Goal: Transaction & Acquisition: Obtain resource

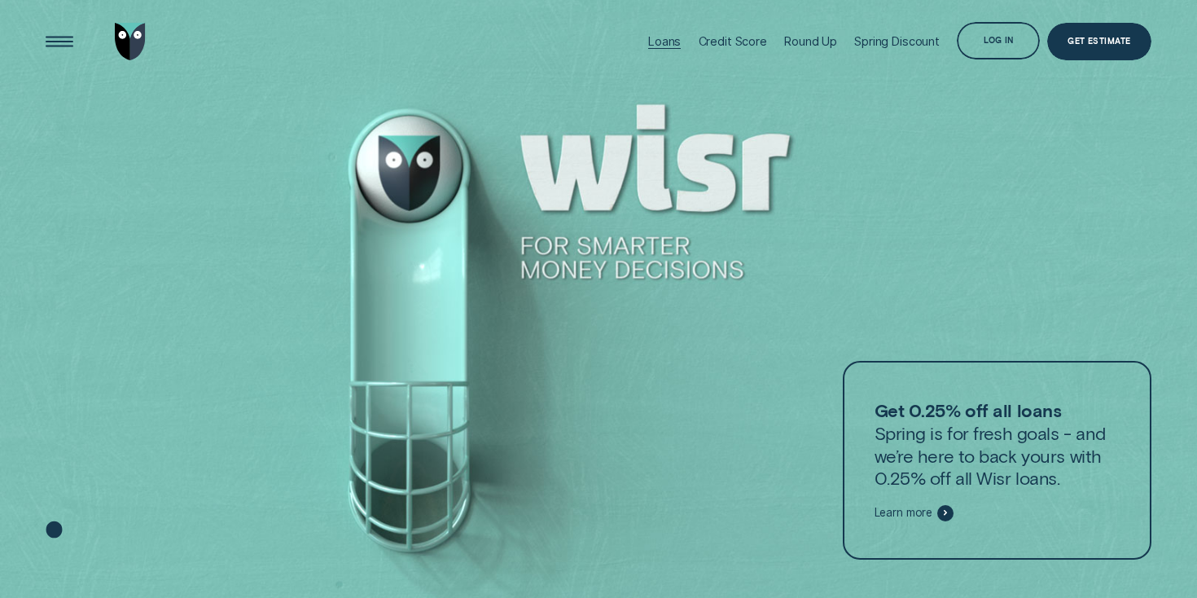
click at [655, 40] on div "Loans" at bounding box center [664, 41] width 33 height 14
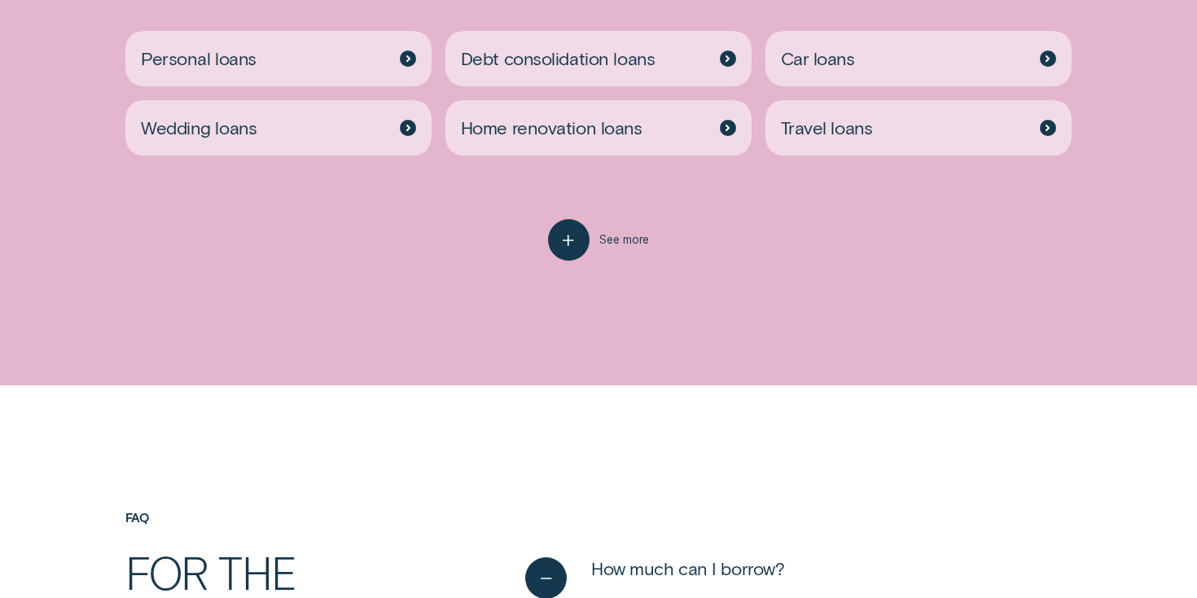
scroll to position [3481, 0]
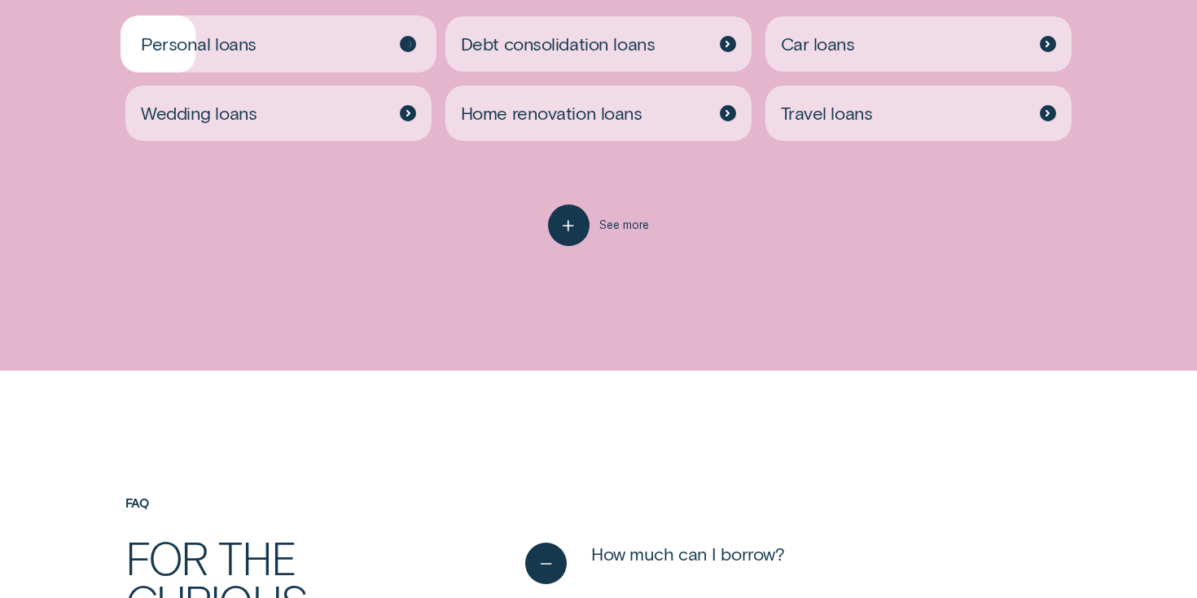
click at [298, 44] on div "Personal loans" at bounding box center [278, 43] width 306 height 55
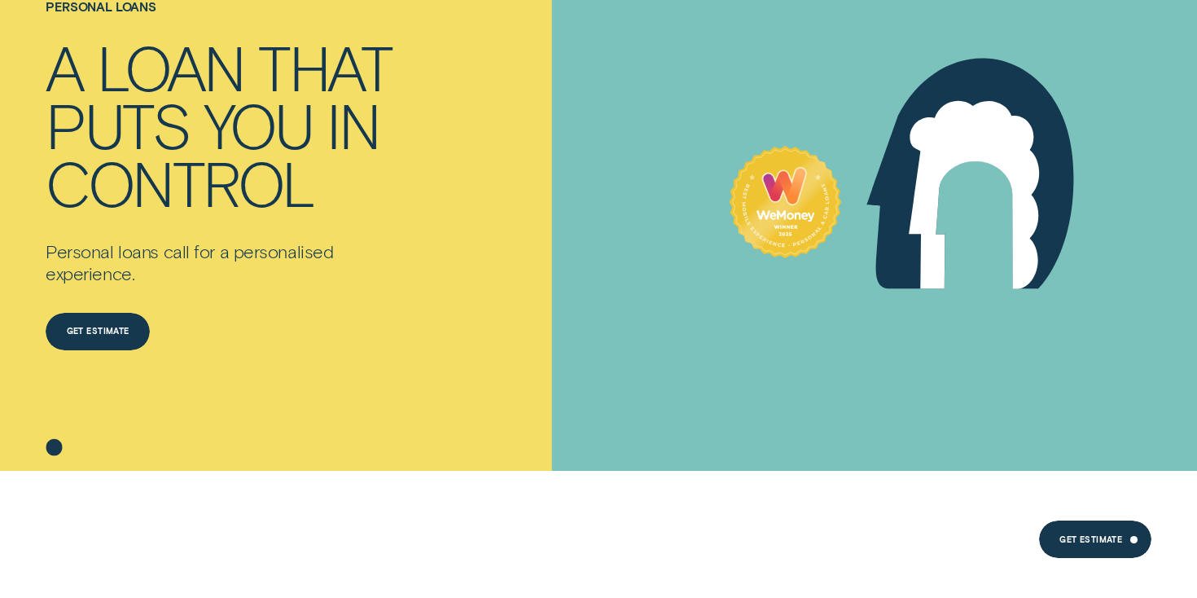
scroll to position [191, 0]
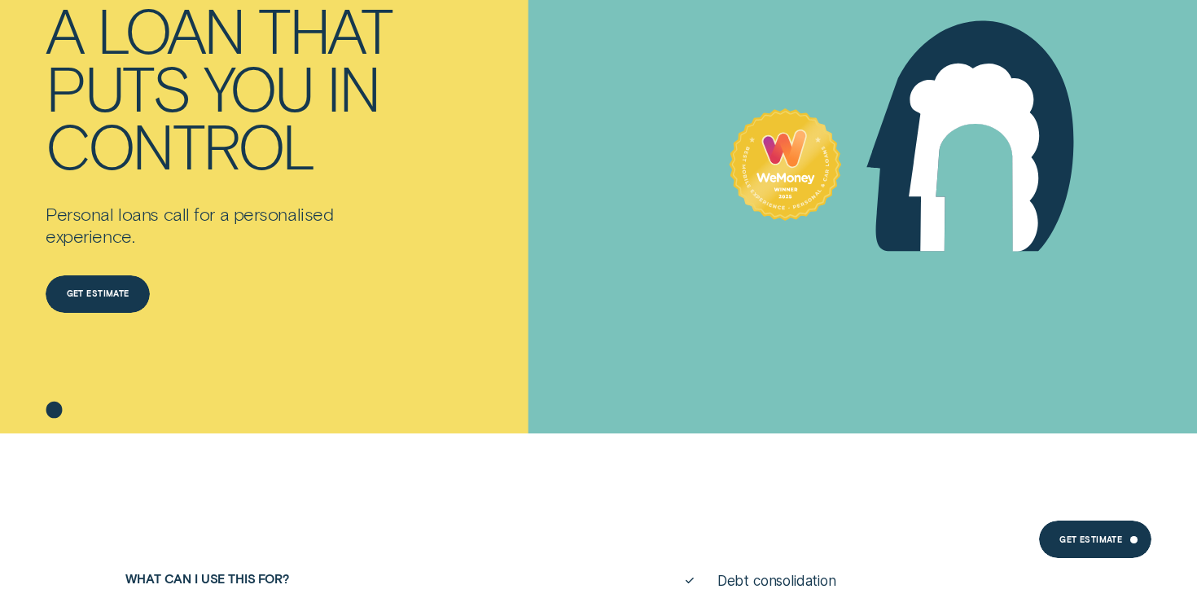
click at [71, 280] on div "Get estimate" at bounding box center [98, 293] width 104 height 37
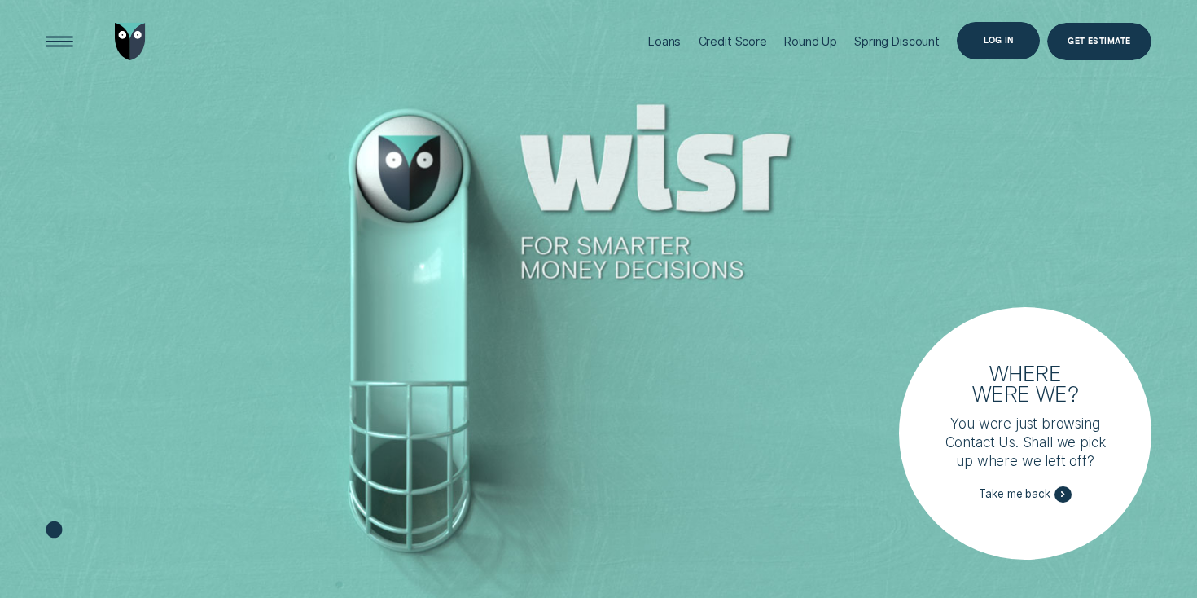
click at [1001, 53] on div "Log in" at bounding box center [998, 40] width 83 height 37
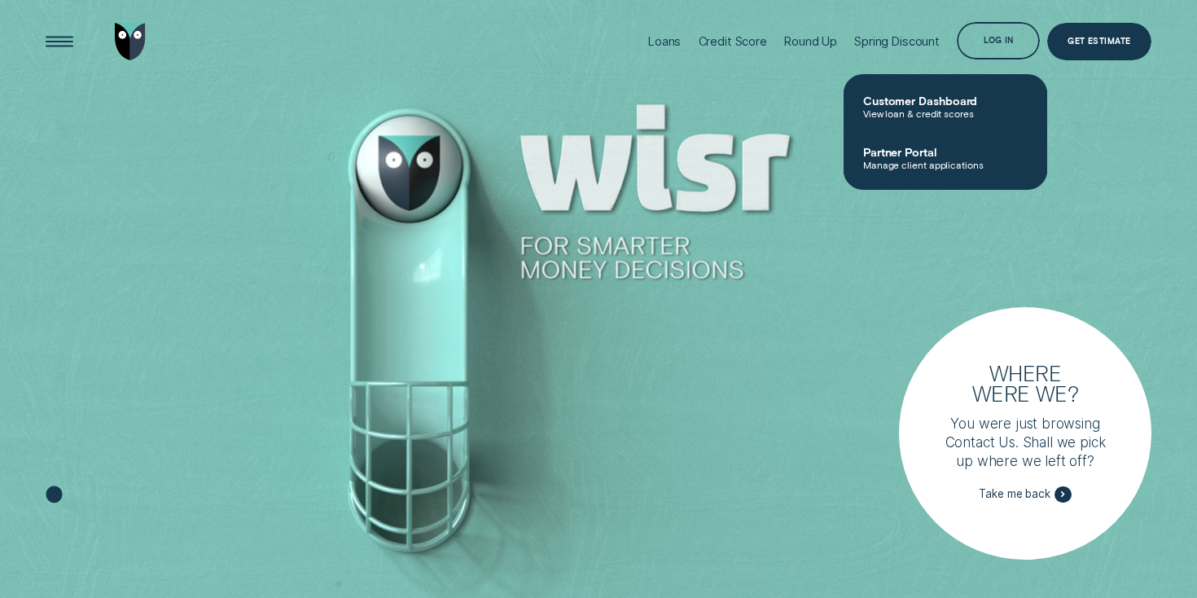
click at [677, 219] on div at bounding box center [598, 299] width 1197 height 598
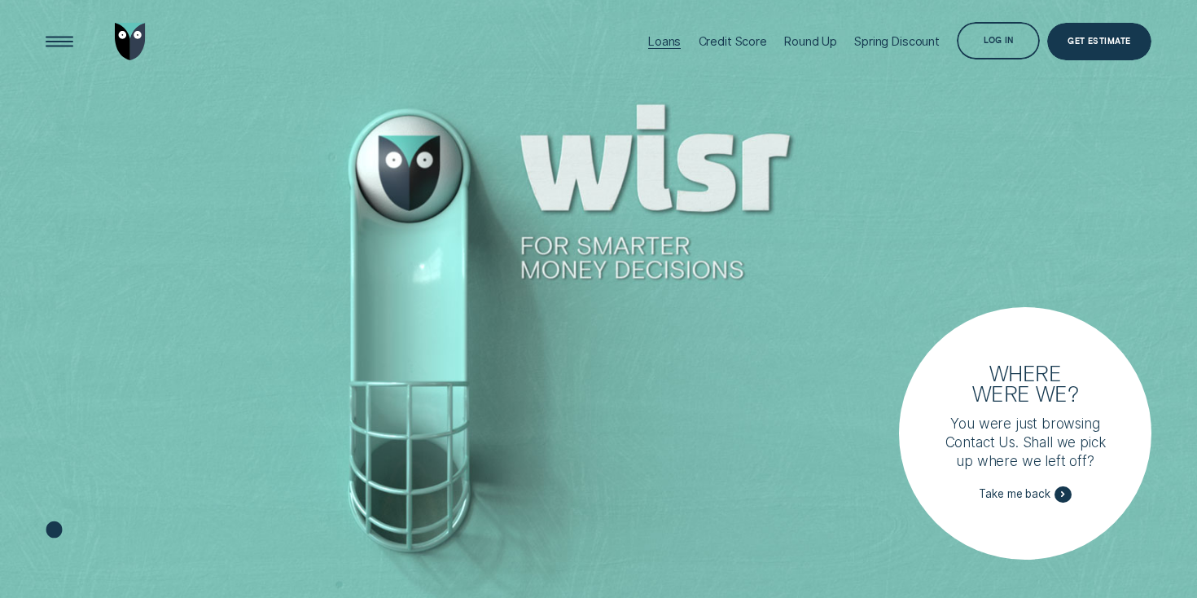
click at [656, 54] on div "Loans" at bounding box center [664, 41] width 33 height 83
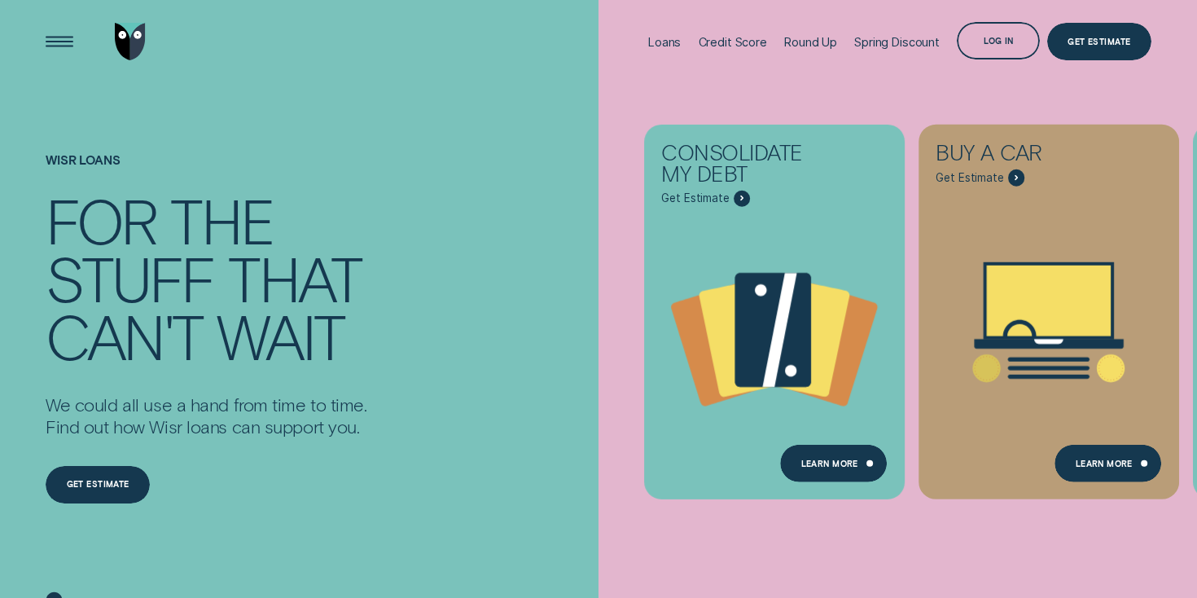
click at [639, 45] on li "Loans" at bounding box center [664, 41] width 50 height 83
click at [655, 43] on div "Loans" at bounding box center [664, 42] width 33 height 14
click at [659, 42] on div "Loans" at bounding box center [664, 42] width 33 height 14
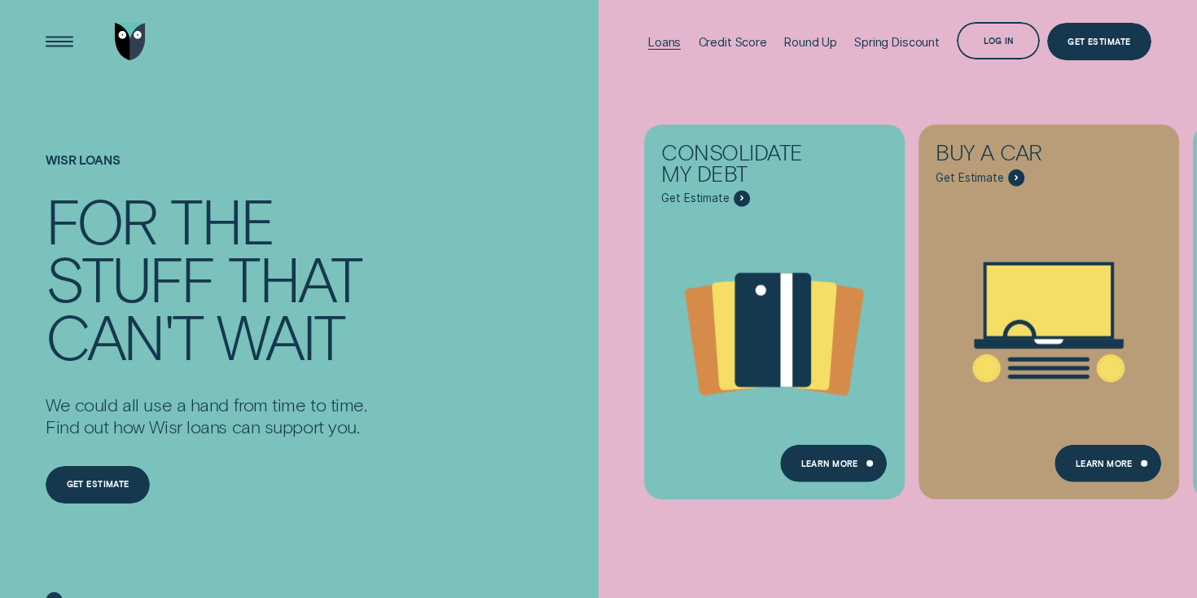
click at [660, 41] on div "Loans" at bounding box center [664, 42] width 33 height 14
click at [657, 44] on div "Loans" at bounding box center [664, 42] width 33 height 14
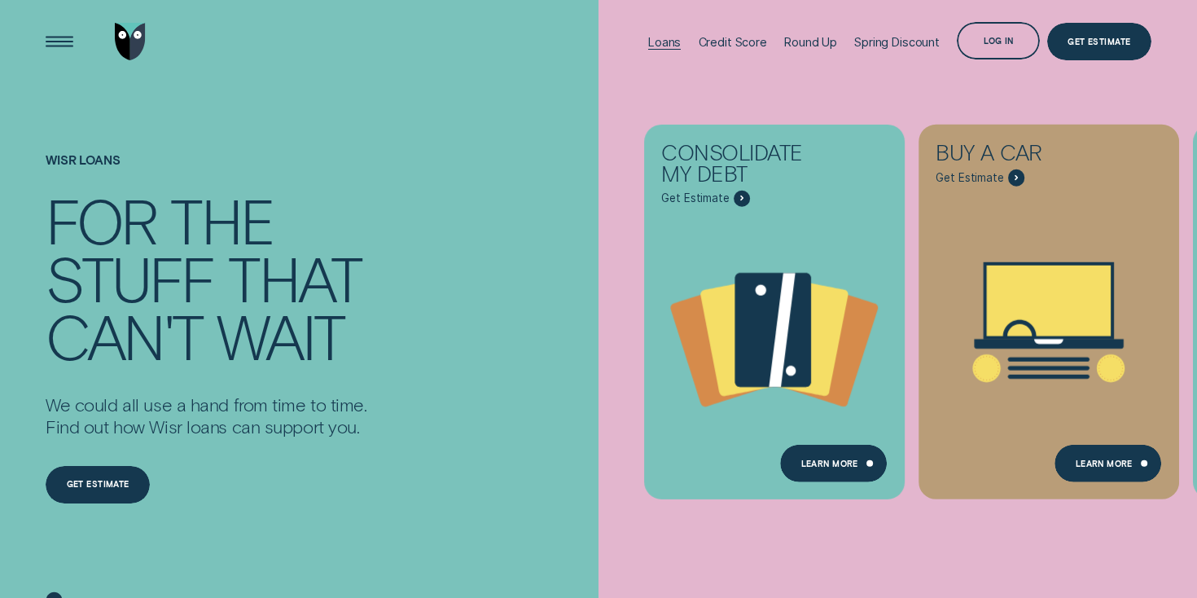
click at [664, 33] on div "Loans" at bounding box center [664, 41] width 33 height 83
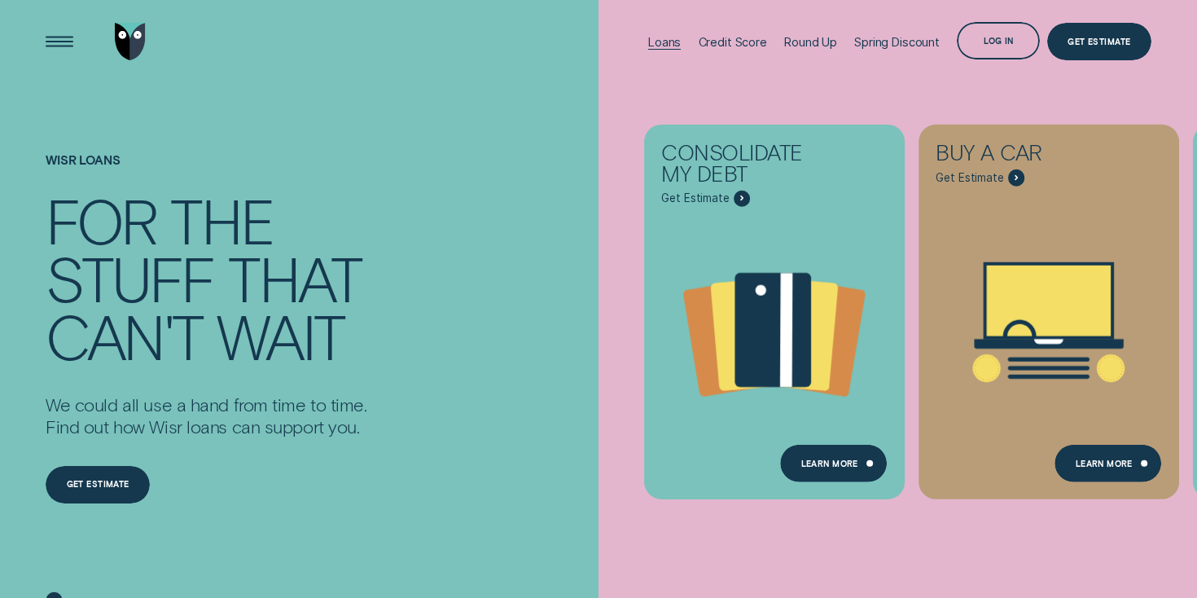
click at [664, 44] on div "Loans" at bounding box center [664, 42] width 33 height 14
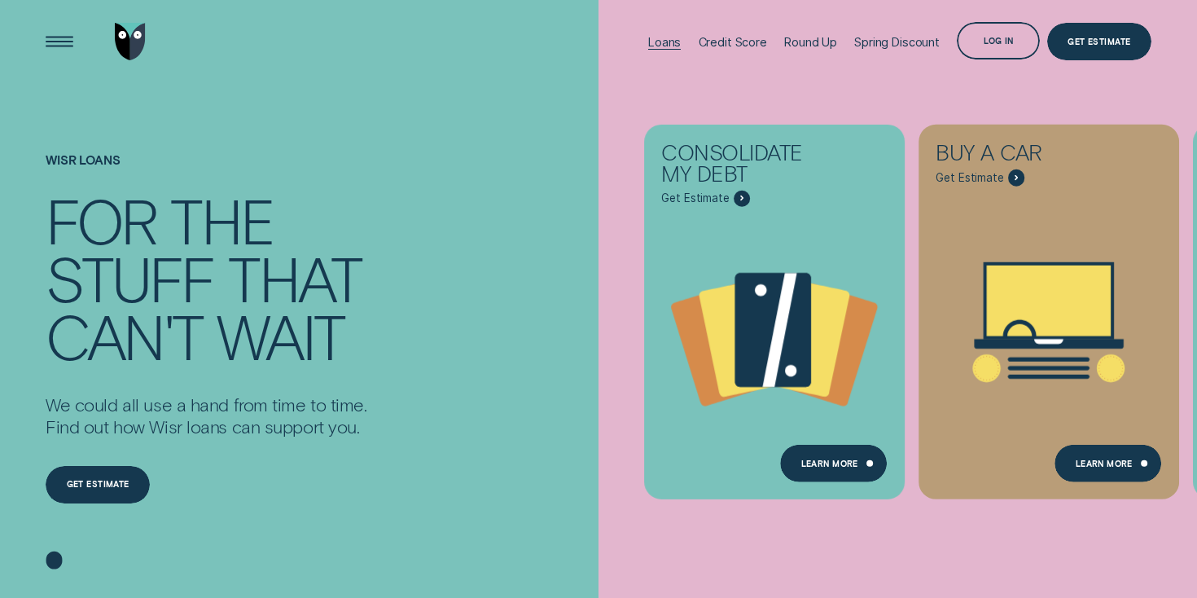
click at [670, 36] on div "Loans" at bounding box center [664, 42] width 33 height 14
click at [670, 37] on div "Loans" at bounding box center [664, 42] width 33 height 14
click at [120, 475] on div "Get estimate" at bounding box center [98, 484] width 104 height 37
